Goal: Information Seeking & Learning: Find specific fact

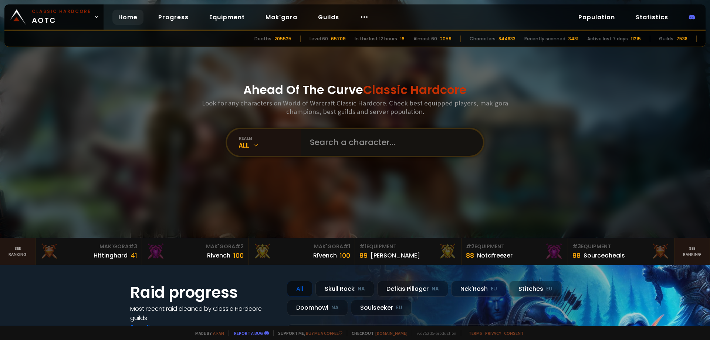
click at [334, 146] on input "text" at bounding box center [389, 142] width 169 height 27
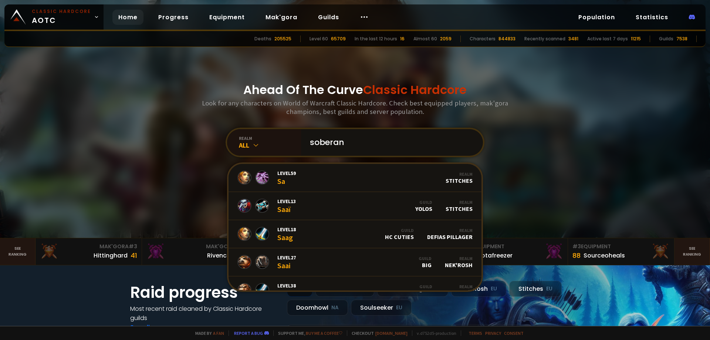
type input "soberana"
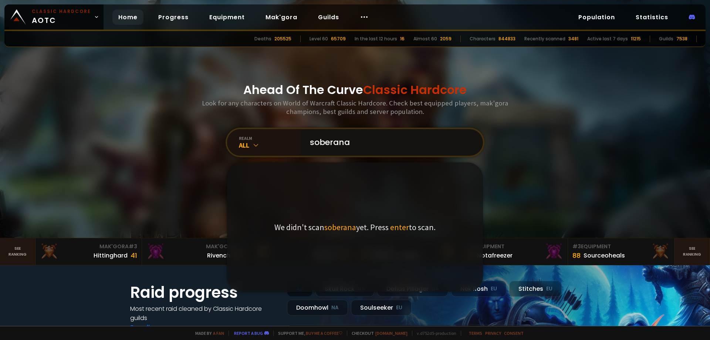
click at [358, 143] on input "soberana" at bounding box center [389, 142] width 169 height 27
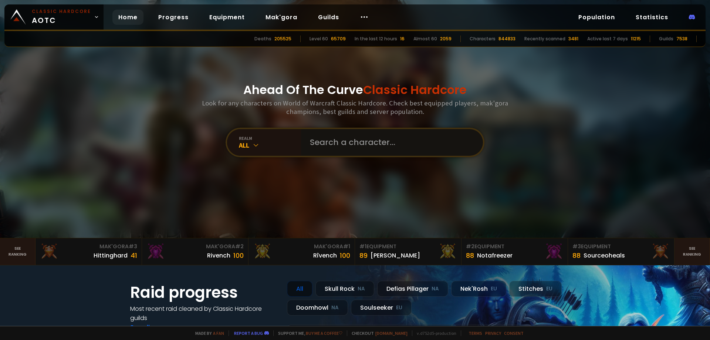
click at [364, 142] on input "text" at bounding box center [389, 142] width 169 height 27
drag, startPoint x: 370, startPoint y: 141, endPoint x: 339, endPoint y: 118, distance: 38.8
click at [370, 141] on input "text" at bounding box center [389, 142] width 169 height 27
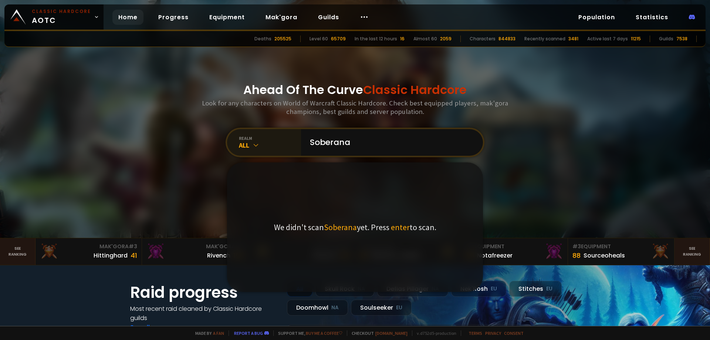
click at [256, 150] on div "realm All" at bounding box center [264, 142] width 74 height 27
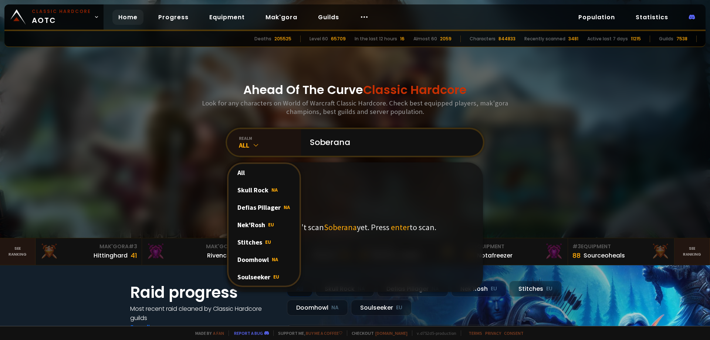
click at [259, 279] on div "Soulseeker EU" at bounding box center [264, 276] width 71 height 17
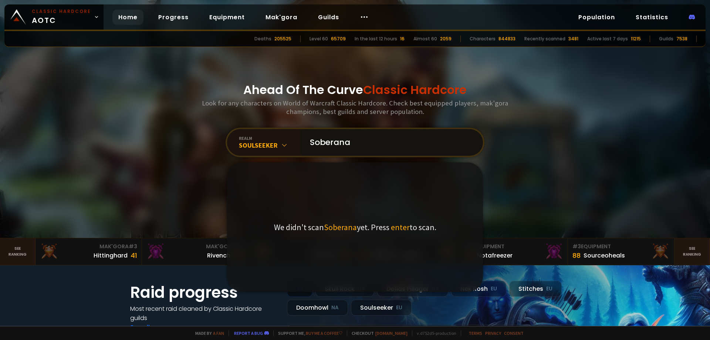
click at [364, 144] on input "Soberana" at bounding box center [389, 142] width 169 height 27
type input "Soberana"
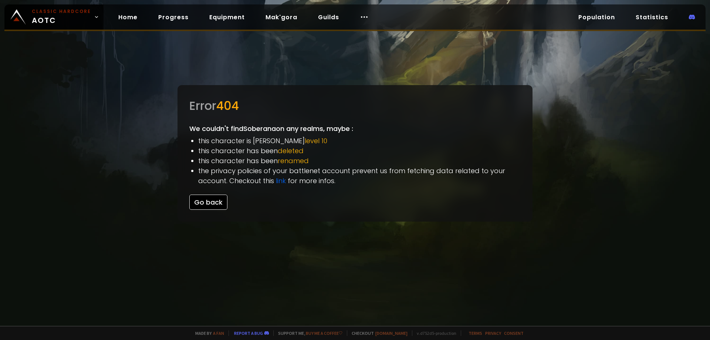
click at [216, 203] on button "Go back" at bounding box center [208, 202] width 38 height 15
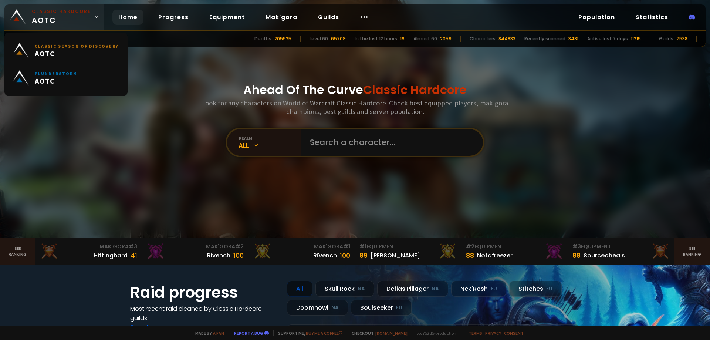
click at [79, 16] on span "Classic Hardcore AOTC" at bounding box center [61, 17] width 59 height 18
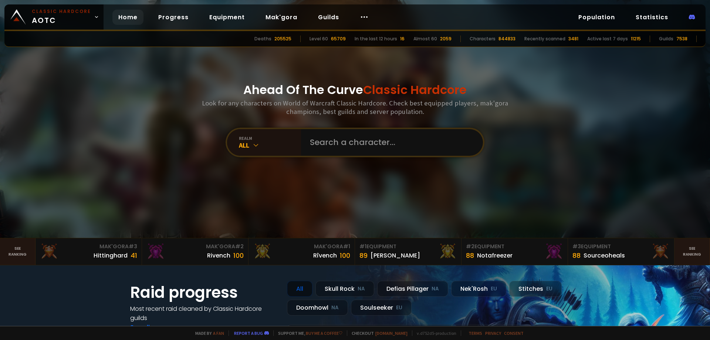
click at [165, 111] on div "Ahead Of The Curve Classic Hardcore Look for any characters on World of Warcraf…" at bounding box center [355, 119] width 446 height 238
